Goal: Information Seeking & Learning: Understand process/instructions

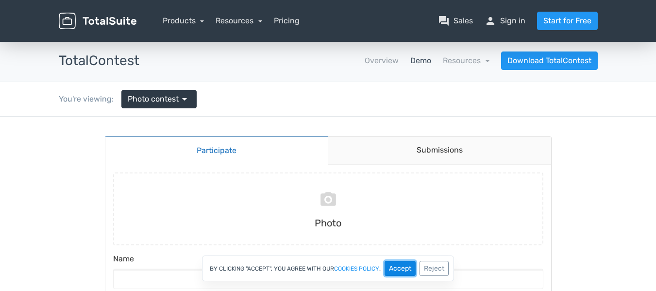
click at [406, 272] on button "Accept" at bounding box center [400, 268] width 31 height 15
